Goal: Complete application form

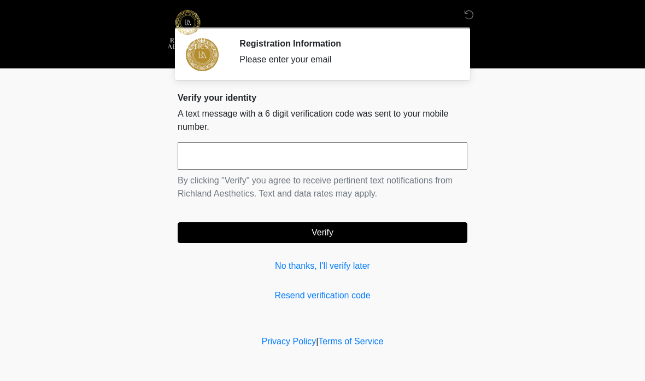
click at [230, 155] on input "text" at bounding box center [323, 155] width 290 height 27
type input "******"
click at [334, 233] on button "Verify" at bounding box center [323, 232] width 290 height 21
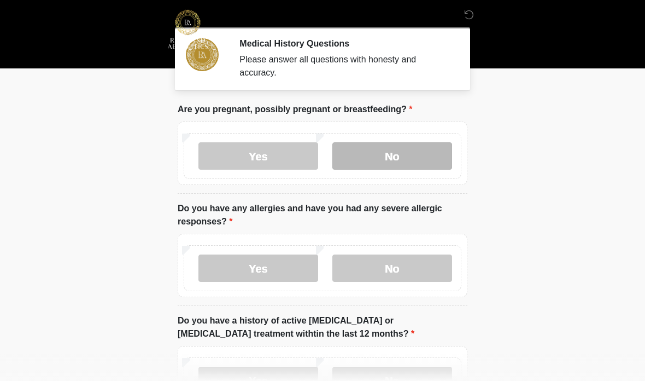
click at [394, 153] on label "No" at bounding box center [392, 155] width 120 height 27
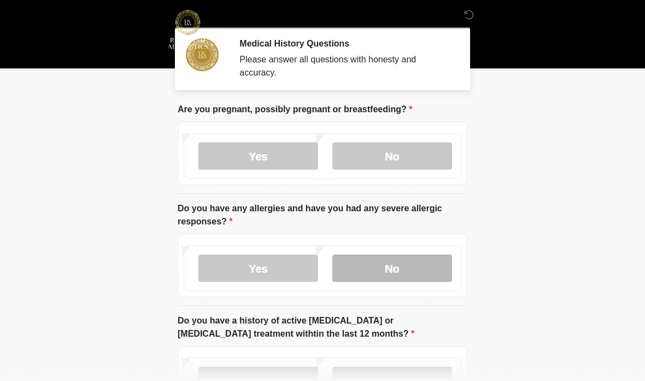
click at [426, 273] on label "No" at bounding box center [392, 267] width 120 height 27
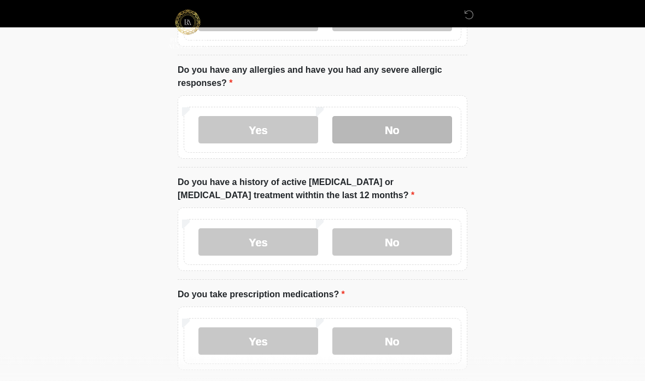
scroll to position [149, 0]
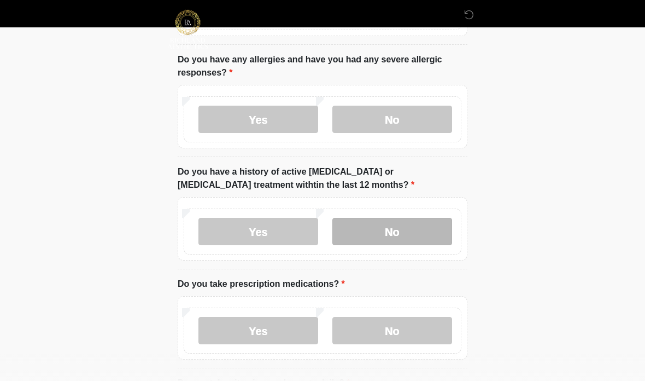
click at [425, 234] on label "No" at bounding box center [392, 231] width 120 height 27
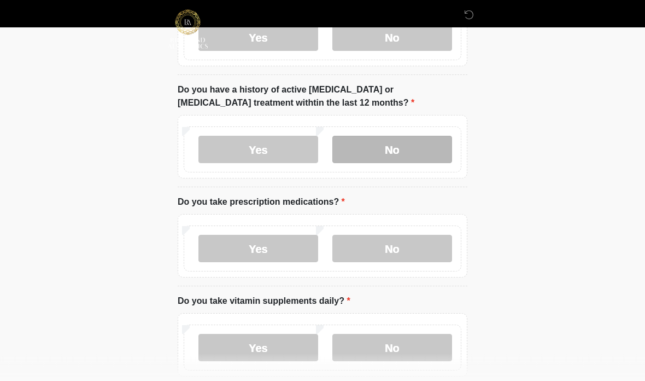
scroll to position [233, 0]
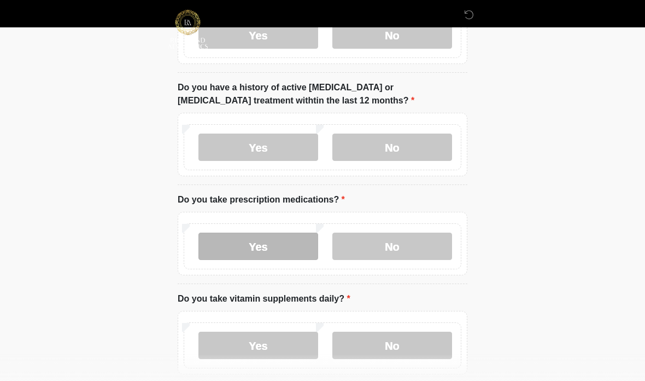
click at [265, 250] on label "Yes" at bounding box center [258, 245] width 120 height 27
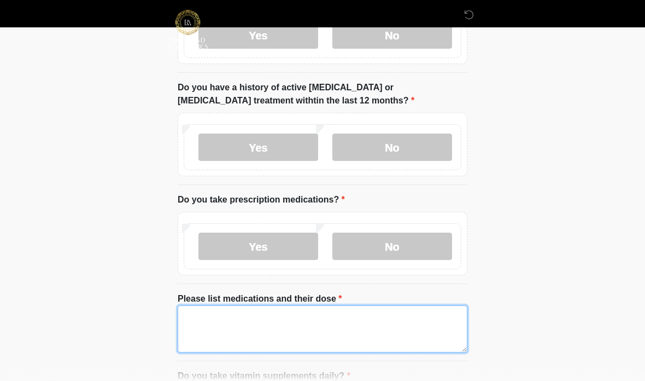
click at [214, 321] on textarea "Please list medications and their dose" at bounding box center [323, 328] width 290 height 47
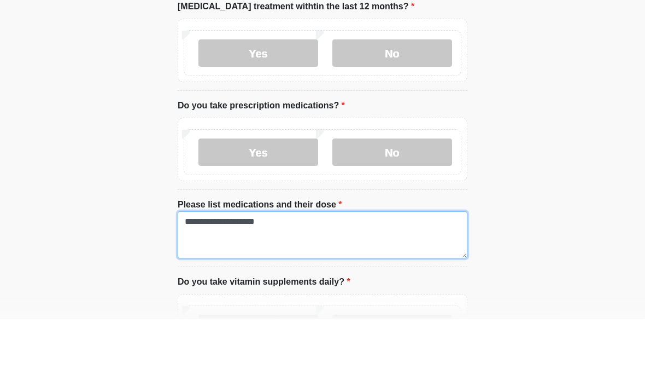
scroll to position [266, 0]
click at [225, 272] on textarea "**********" at bounding box center [323, 295] width 290 height 47
click at [324, 272] on textarea "**********" at bounding box center [323, 295] width 290 height 47
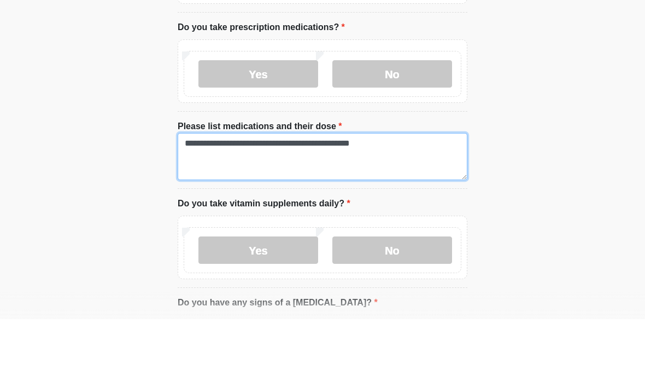
scroll to position [344, 0]
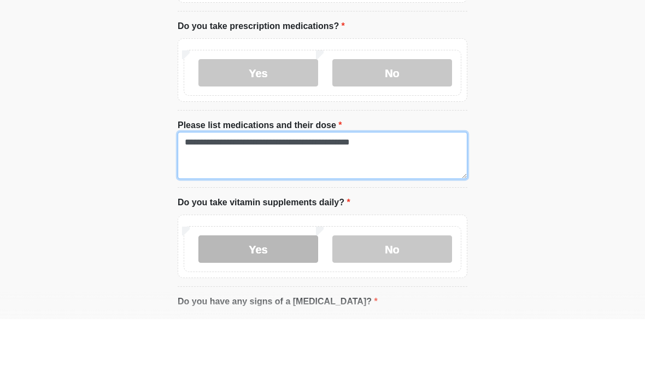
type textarea "**********"
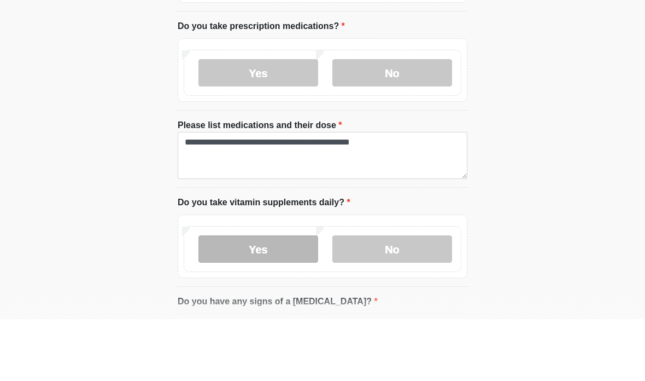
click at [274, 297] on label "Yes" at bounding box center [258, 310] width 120 height 27
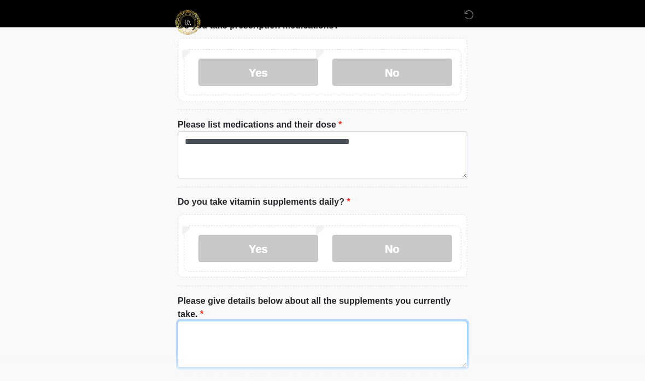
click at [224, 345] on textarea "Please give details below about all the supplements you currently take." at bounding box center [323, 343] width 290 height 47
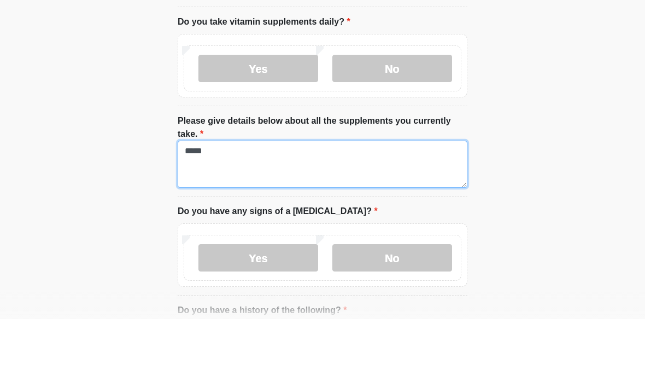
scroll to position [528, 0]
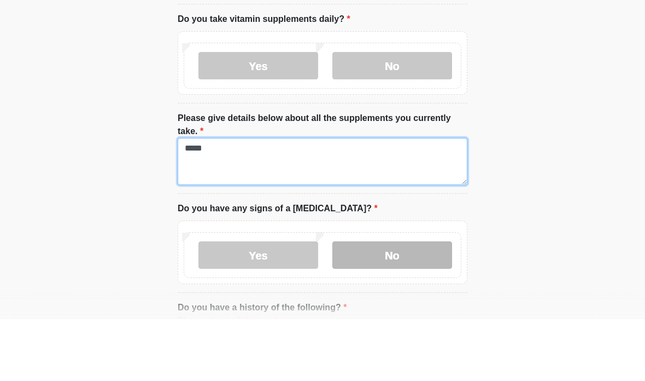
type textarea "*****"
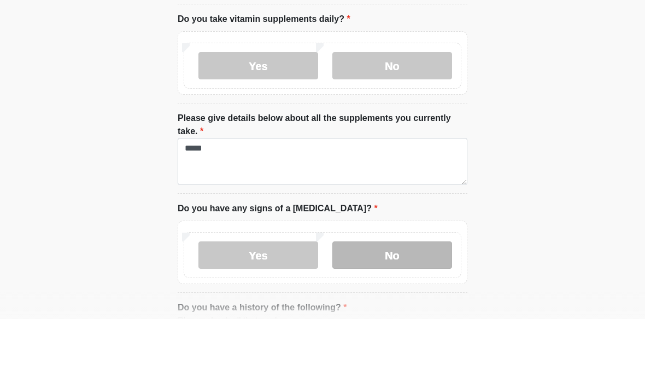
click at [425, 303] on label "No" at bounding box center [392, 316] width 120 height 27
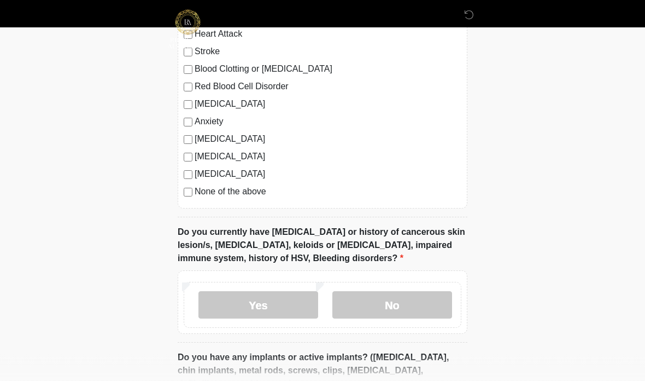
scroll to position [936, 0]
click at [412, 295] on label "No" at bounding box center [392, 304] width 120 height 27
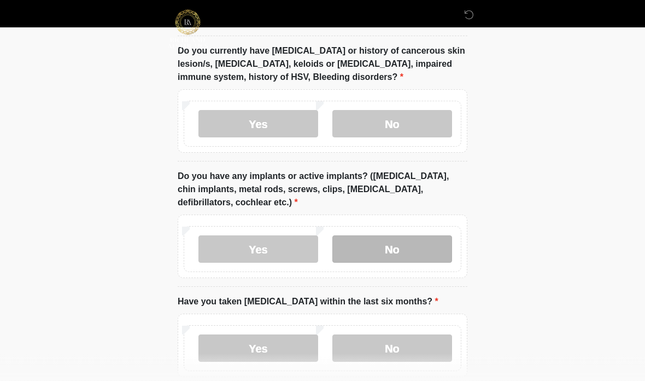
click at [420, 244] on label "No" at bounding box center [392, 249] width 120 height 27
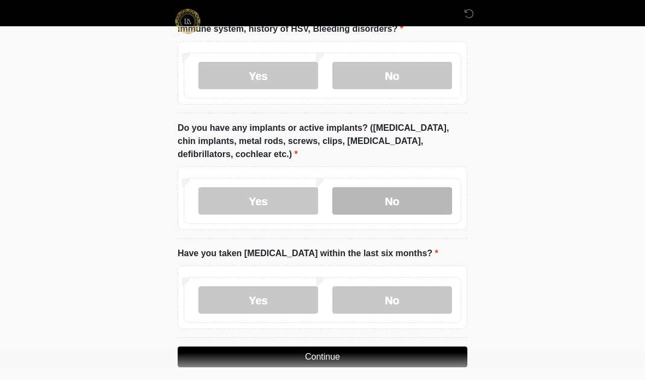
scroll to position [1163, 0]
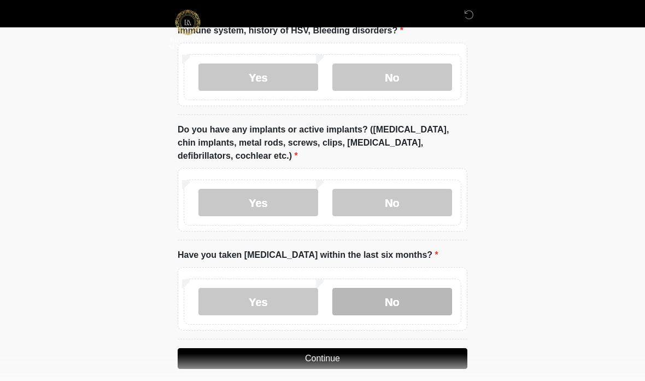
click at [411, 293] on label "No" at bounding box center [392, 301] width 120 height 27
click at [425, 349] on button "Continue" at bounding box center [323, 358] width 290 height 21
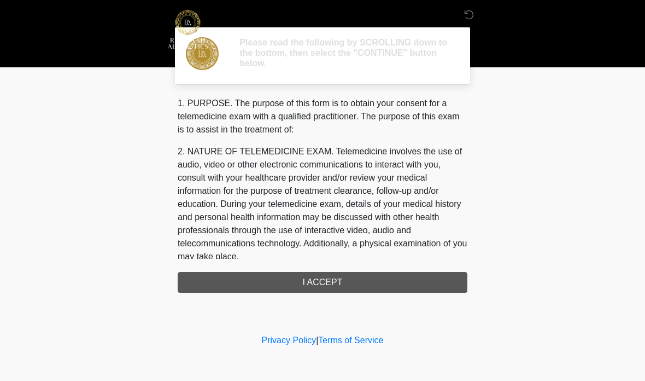
scroll to position [0, 0]
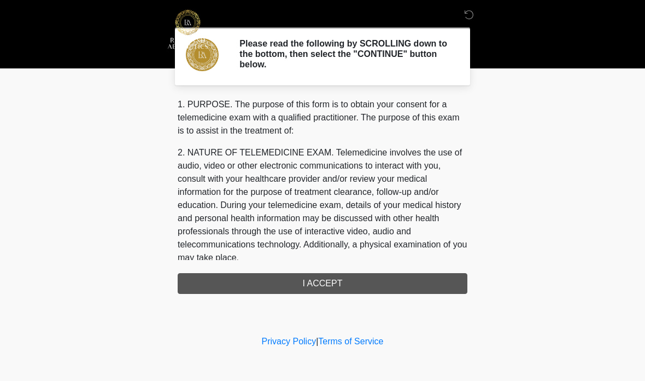
click at [450, 287] on div "1. PURPOSE. The purpose of this form is to obtain your consent for a telemedici…" at bounding box center [323, 196] width 290 height 196
click at [411, 289] on div "1. PURPOSE. The purpose of this form is to obtain your consent for a telemedici…" at bounding box center [323, 196] width 290 height 196
click at [420, 279] on div "1. PURPOSE. The purpose of this form is to obtain your consent for a telemedici…" at bounding box center [323, 196] width 290 height 196
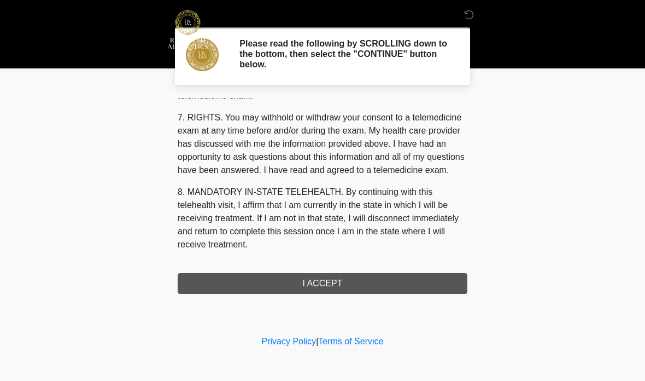
scroll to position [472, 0]
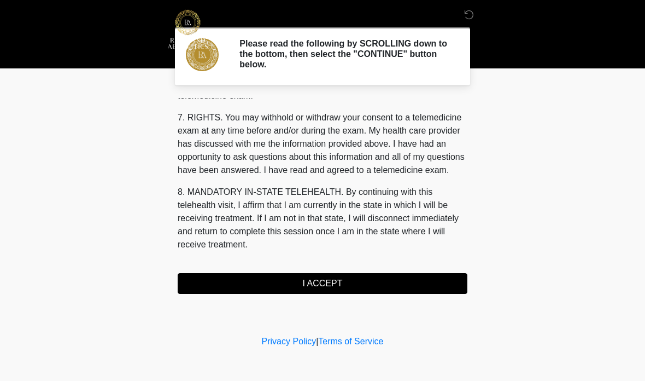
click at [375, 282] on button "I ACCEPT" at bounding box center [323, 283] width 290 height 21
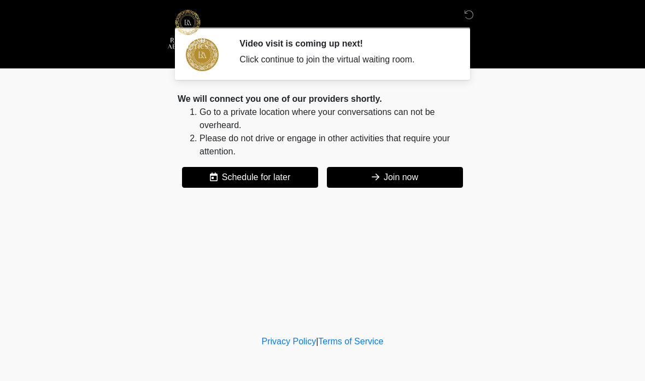
click at [418, 181] on button "Join now" at bounding box center [395, 177] width 136 height 21
